Goal: Purchase product/service

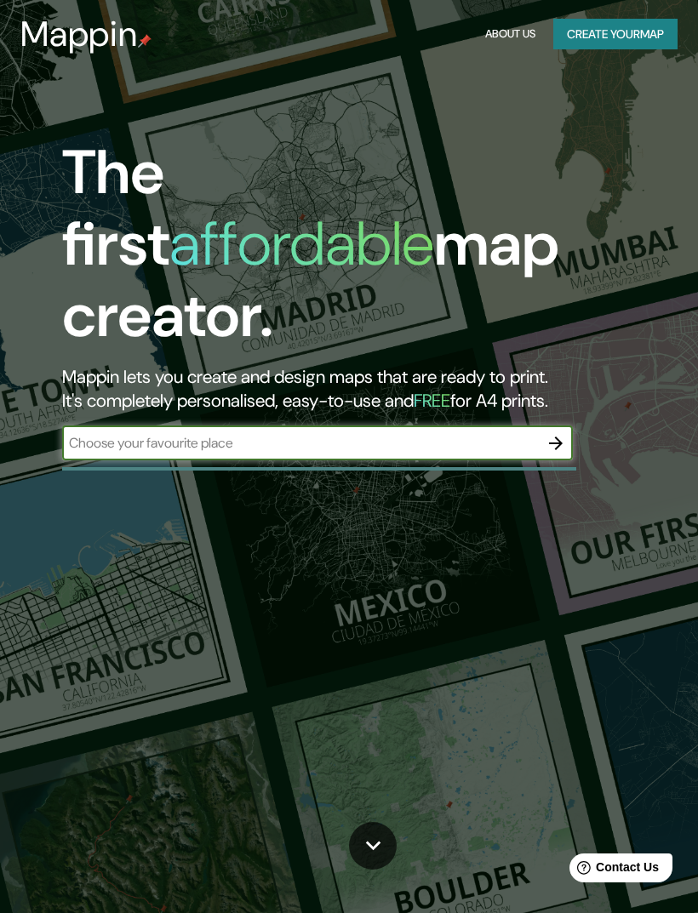
click at [391, 433] on input "text" at bounding box center [300, 443] width 477 height 20
type input "[PERSON_NAME] [GEOGRAPHIC_DATA]"
click at [566, 426] on button "button" at bounding box center [556, 443] width 34 height 34
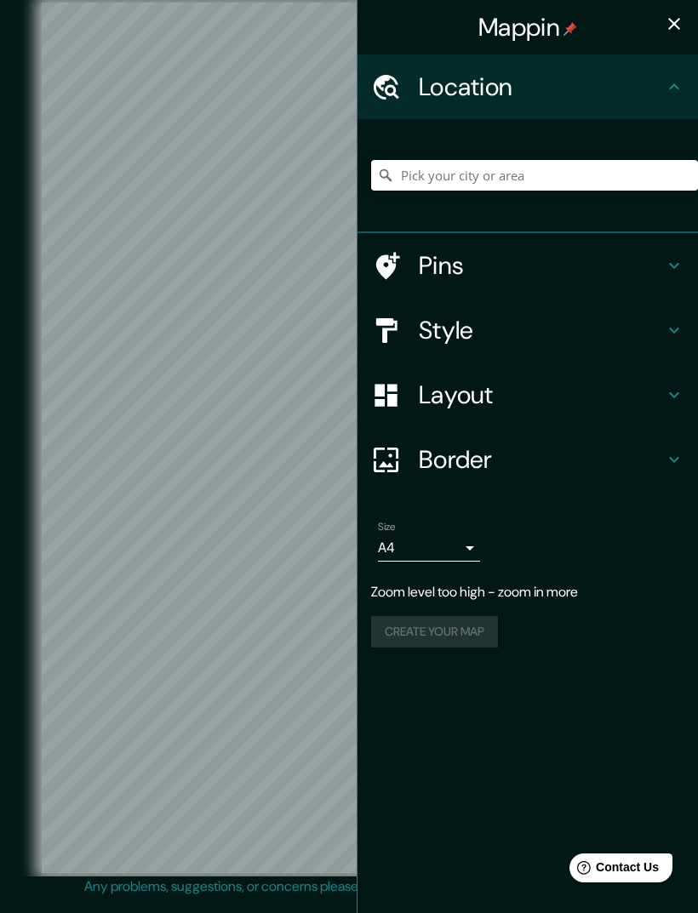
click at [545, 179] on input "Pick your city or area" at bounding box center [534, 175] width 327 height 31
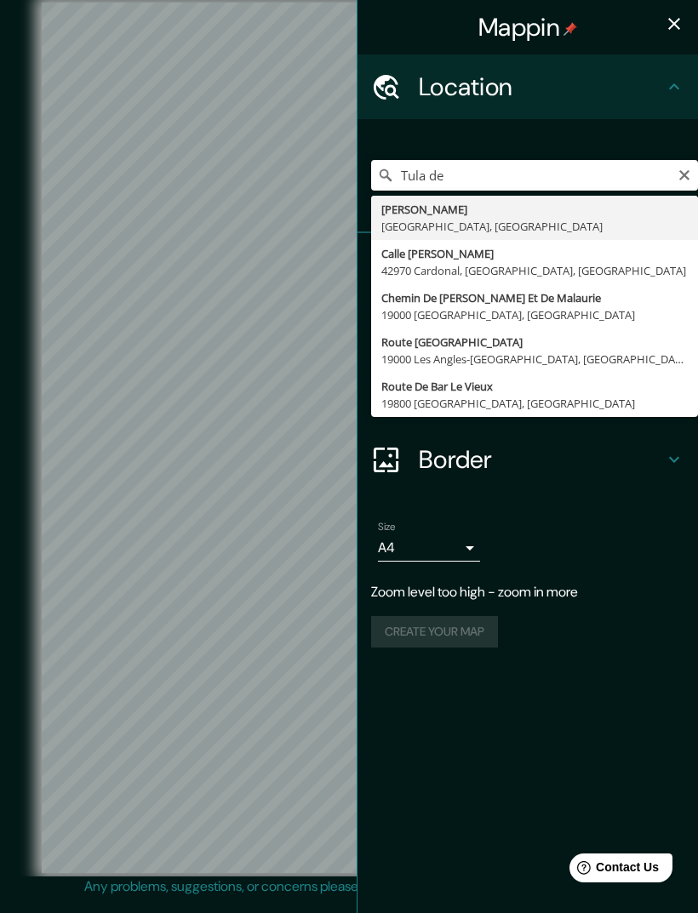
type input "[PERSON_NAME], [PERSON_NAME], [GEOGRAPHIC_DATA]"
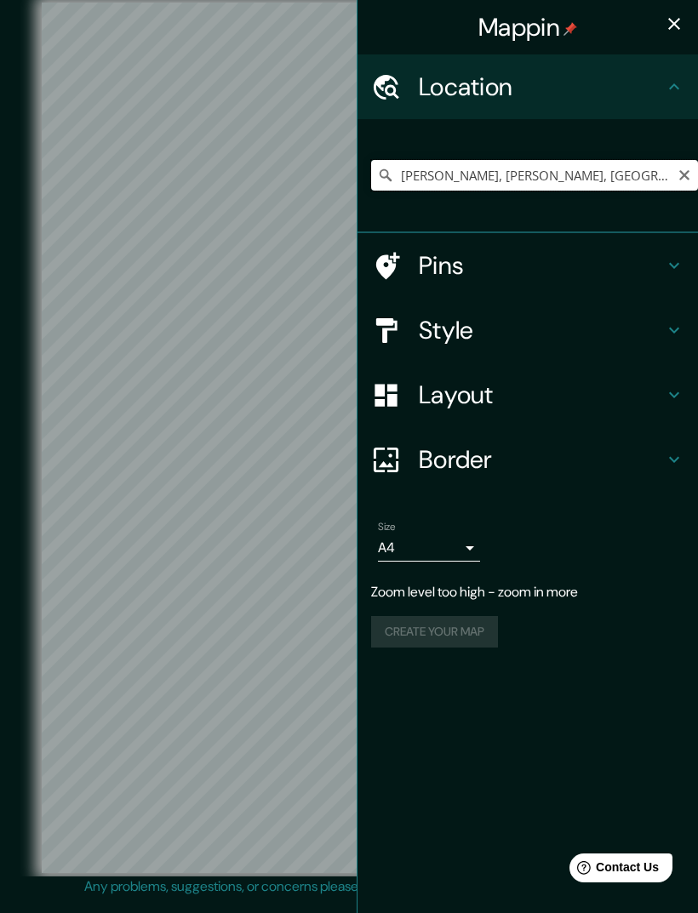
click at [614, 174] on input "[PERSON_NAME], [PERSON_NAME], [GEOGRAPHIC_DATA]" at bounding box center [534, 175] width 327 height 31
click at [551, 171] on input "[PERSON_NAME], [PERSON_NAME], [GEOGRAPHIC_DATA]" at bounding box center [534, 175] width 327 height 31
click at [674, 178] on input "[PERSON_NAME], [PERSON_NAME], [GEOGRAPHIC_DATA]" at bounding box center [534, 175] width 327 height 31
click at [676, 168] on input "[PERSON_NAME], [PERSON_NAME], [GEOGRAPHIC_DATA]" at bounding box center [534, 175] width 327 height 31
click at [677, 170] on icon "Clear" at bounding box center [684, 175] width 14 height 14
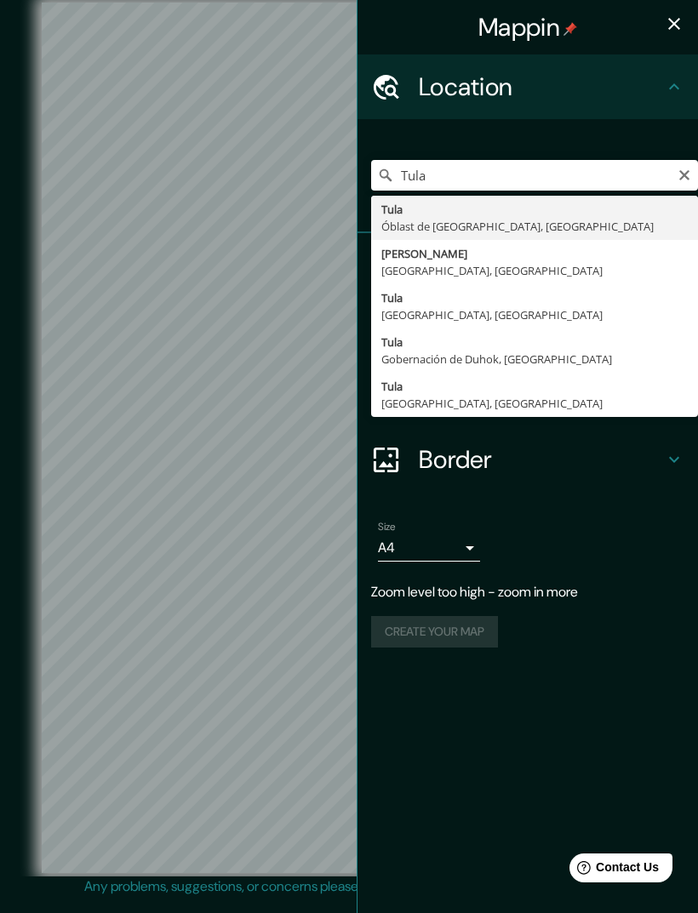
type input "[PERSON_NAME], [PERSON_NAME], [GEOGRAPHIC_DATA]"
